Goal: Check status: Check status

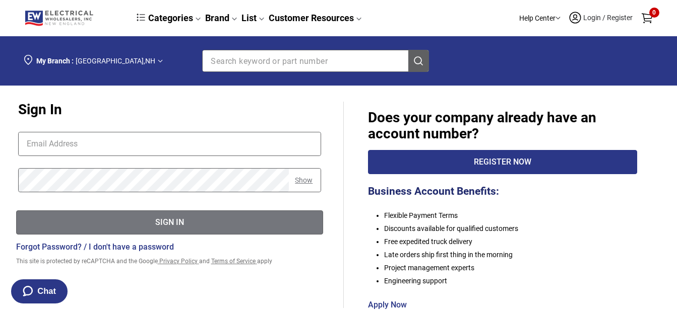
type input "[EMAIL_ADDRESS][DOMAIN_NAME]"
click at [136, 222] on div "Sign In" at bounding box center [170, 223] width 306 height 13
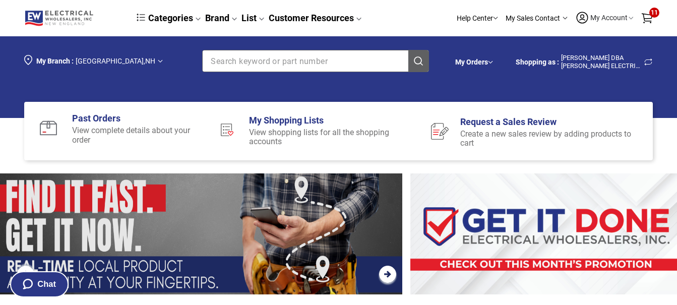
click at [100, 117] on link "Past Orders" at bounding box center [94, 118] width 52 height 11
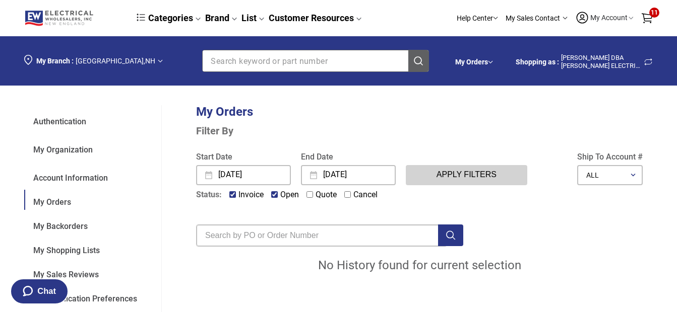
scroll to position [42, 0]
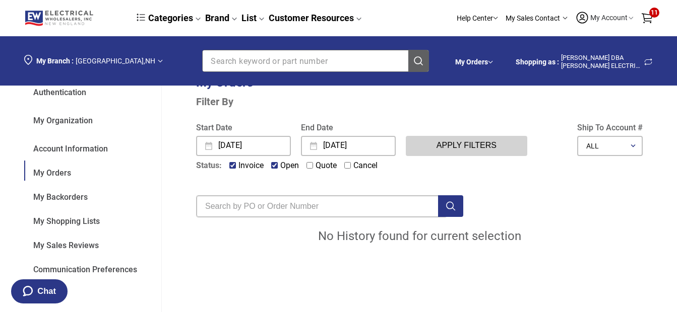
click at [225, 143] on input "[DATE]" at bounding box center [253, 146] width 73 height 18
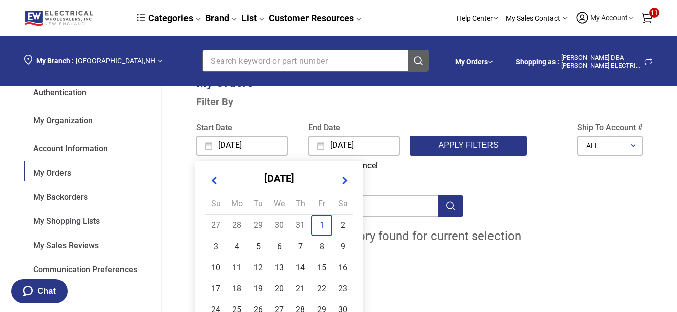
type input "[DATE]"
click at [471, 146] on button "Apply Filters" at bounding box center [468, 146] width 117 height 20
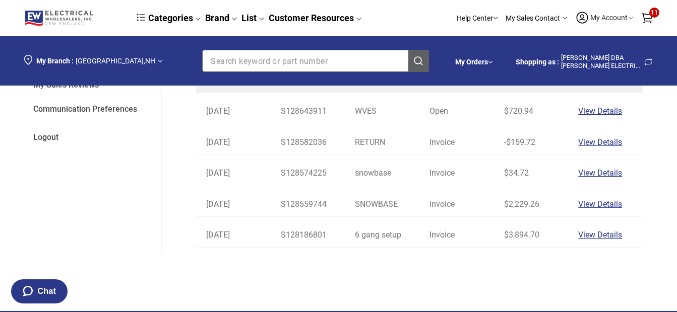
scroll to position [204, 0]
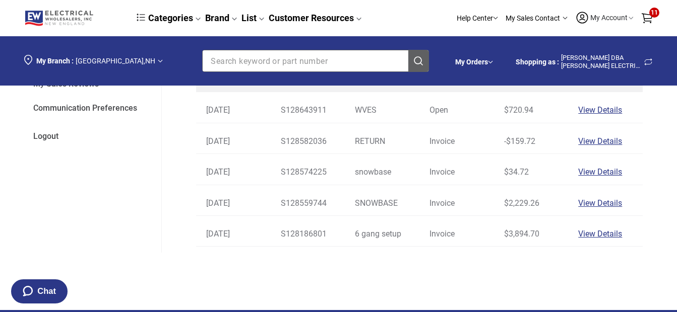
click at [599, 139] on div "View Details" at bounding box center [605, 141] width 54 height 9
